Goal: Navigation & Orientation: Understand site structure

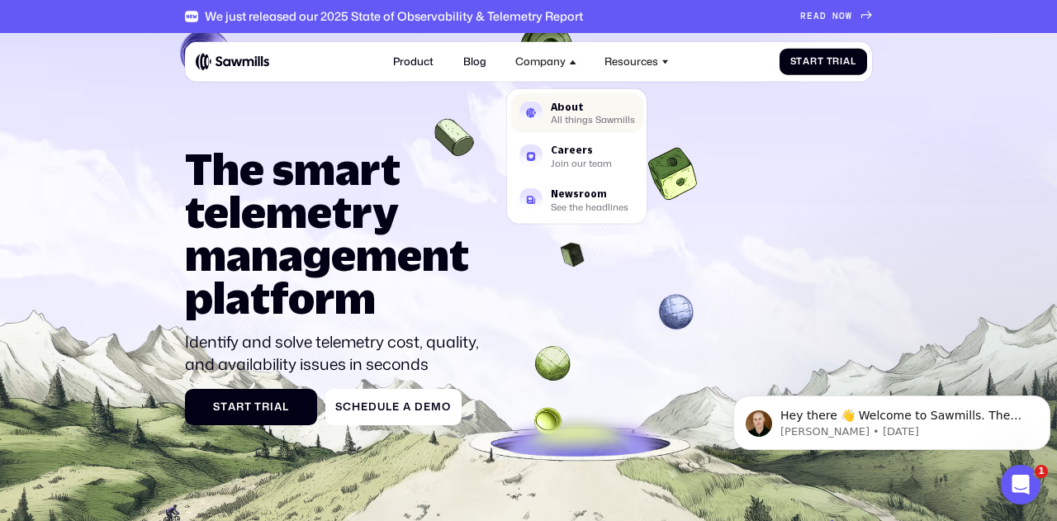
click at [585, 111] on div "About" at bounding box center [593, 107] width 84 height 10
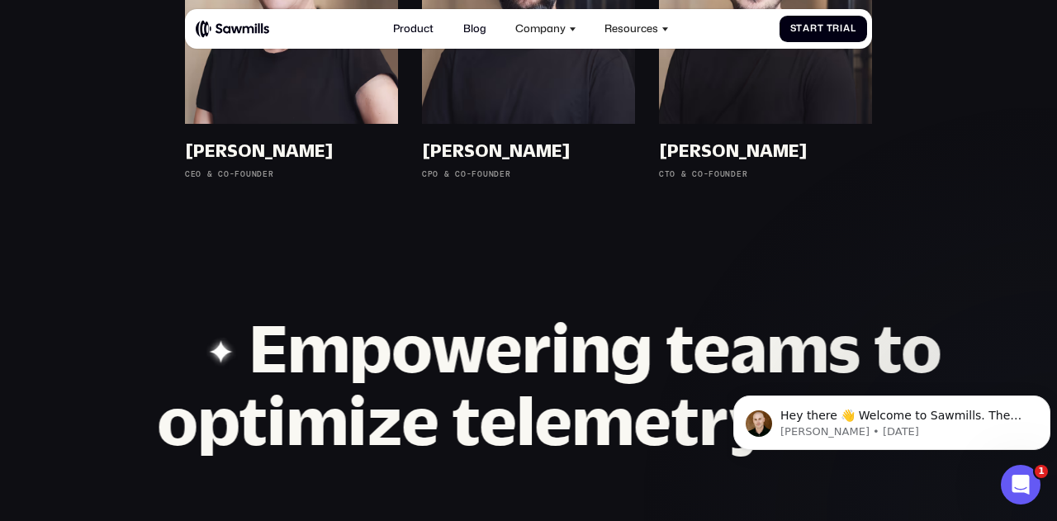
scroll to position [1112, 0]
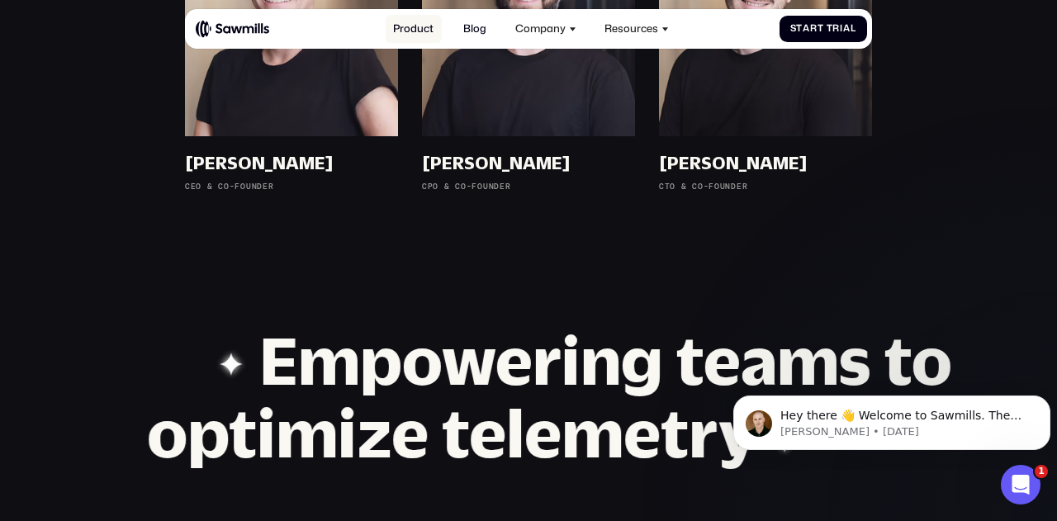
click at [406, 32] on link "Product" at bounding box center [414, 29] width 56 height 29
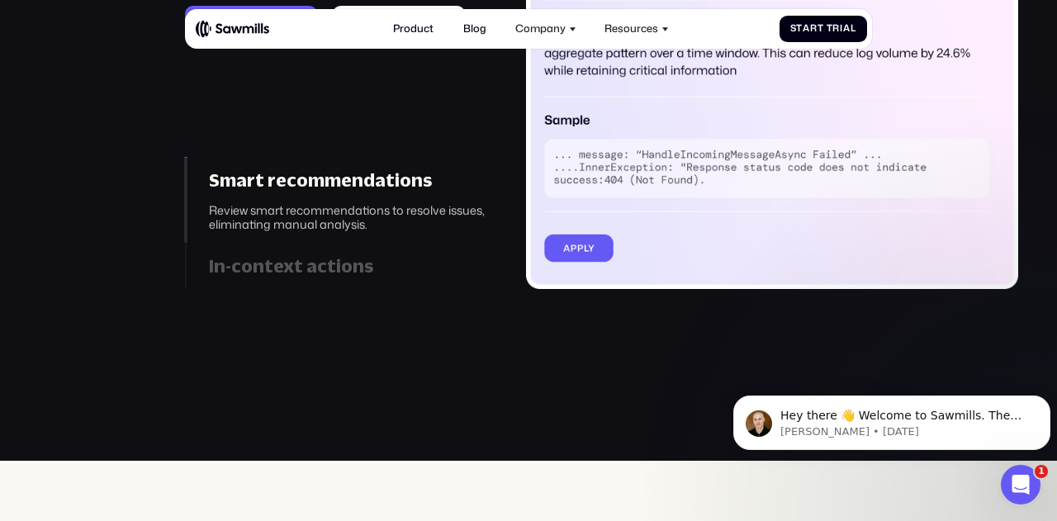
scroll to position [1771, 0]
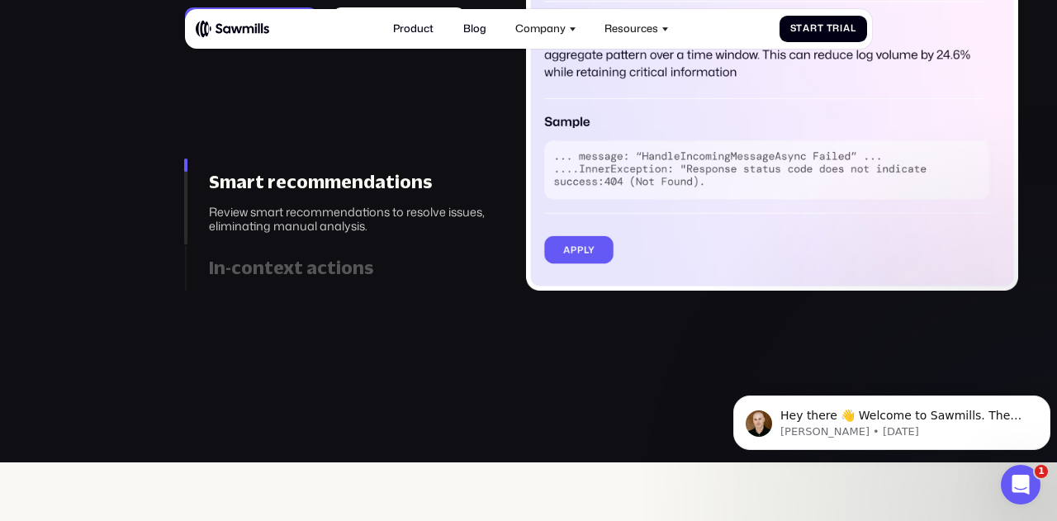
click at [302, 262] on div "In-context actions" at bounding box center [349, 267] width 280 height 21
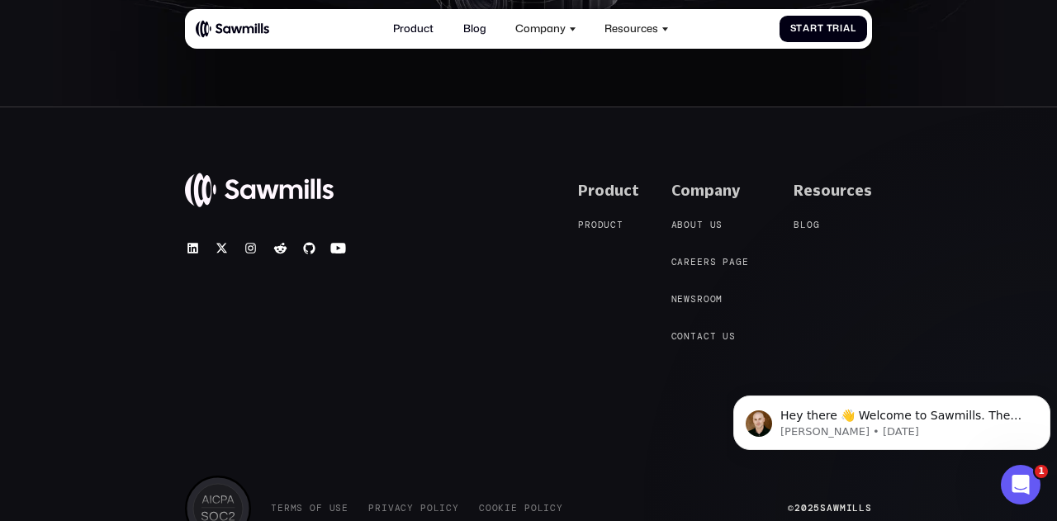
scroll to position [5354, 0]
click at [617, 219] on span "c" at bounding box center [613, 224] width 7 height 11
